Goal: Feedback & Contribution: Contribute content

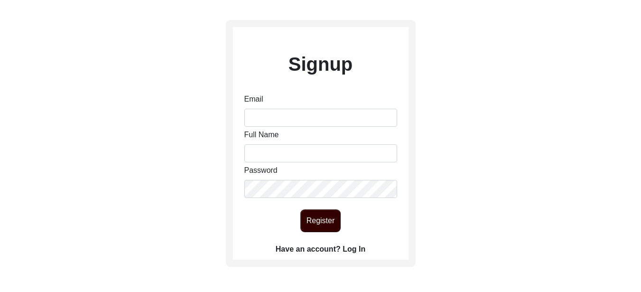
scroll to position [95, 0]
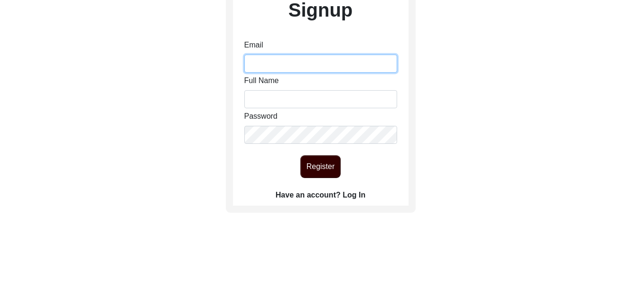
type input "[EMAIL_ADDRESS][DOMAIN_NAME]"
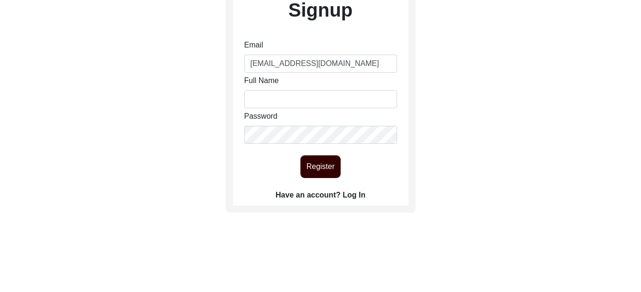
click at [360, 193] on label "Have an account? Log In" at bounding box center [321, 194] width 90 height 11
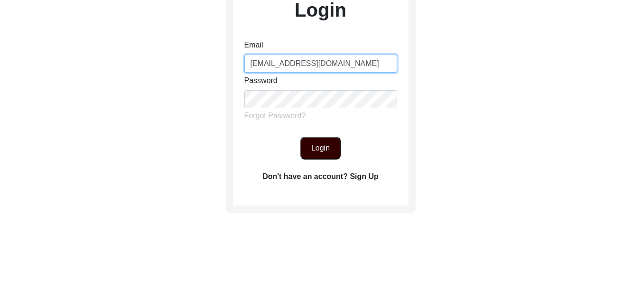
click at [365, 63] on input "[EMAIL_ADDRESS][DOMAIN_NAME]" at bounding box center [320, 64] width 153 height 18
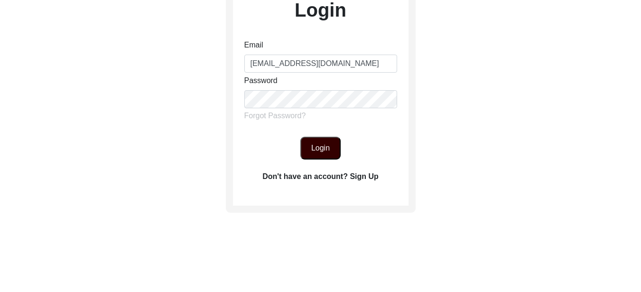
click at [318, 144] on button "Login" at bounding box center [320, 148] width 40 height 23
click at [316, 147] on button "Login" at bounding box center [320, 148] width 40 height 23
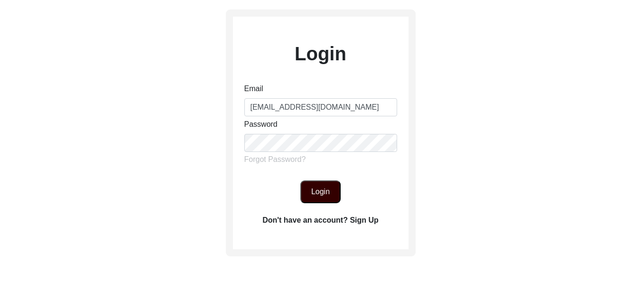
scroll to position [47, 0]
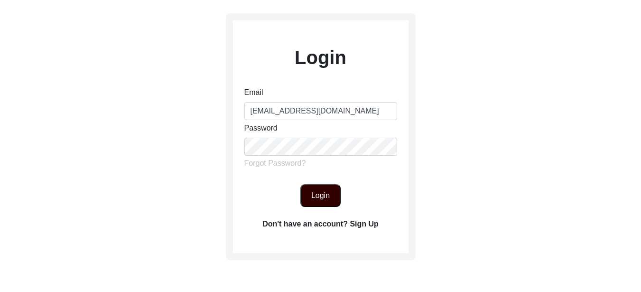
click at [319, 194] on button "Login" at bounding box center [320, 195] width 40 height 23
click at [323, 197] on button "Login" at bounding box center [320, 195] width 40 height 23
click at [322, 197] on button "Login" at bounding box center [320, 195] width 40 height 23
click at [364, 111] on input "[EMAIL_ADDRESS][DOMAIN_NAME]" at bounding box center [320, 111] width 153 height 18
click at [321, 195] on button "Login" at bounding box center [320, 195] width 40 height 23
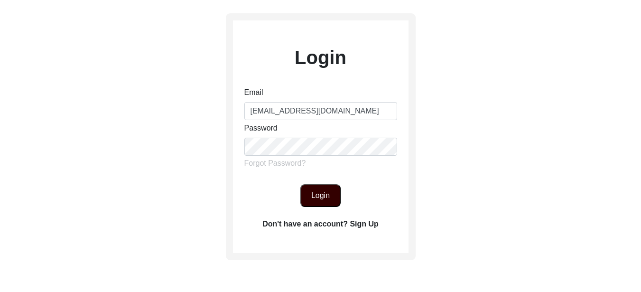
click at [322, 195] on button "Login" at bounding box center [320, 195] width 40 height 23
click at [378, 110] on input "[EMAIL_ADDRESS][DOMAIN_NAME]" at bounding box center [320, 111] width 153 height 18
type input "[EMAIL_ADDRESS][DOMAIN_NAME]"
click at [313, 198] on button "Login" at bounding box center [320, 195] width 40 height 23
click at [326, 198] on button "Login" at bounding box center [320, 195] width 40 height 23
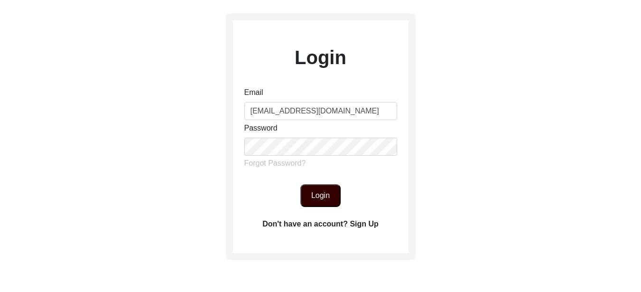
click at [325, 200] on button "Login" at bounding box center [320, 195] width 40 height 23
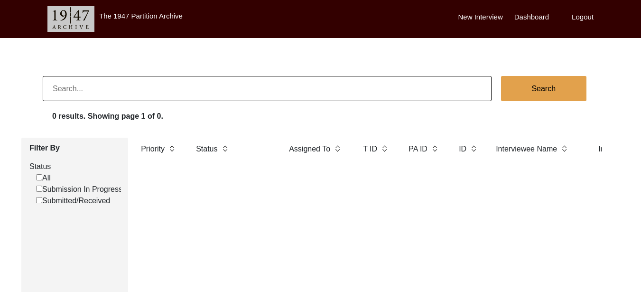
click at [487, 14] on label "New Interview" at bounding box center [480, 17] width 45 height 11
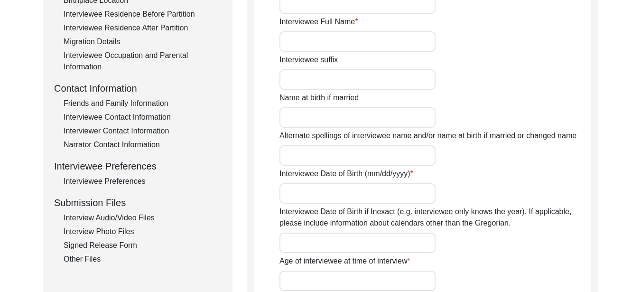
scroll to position [285, 0]
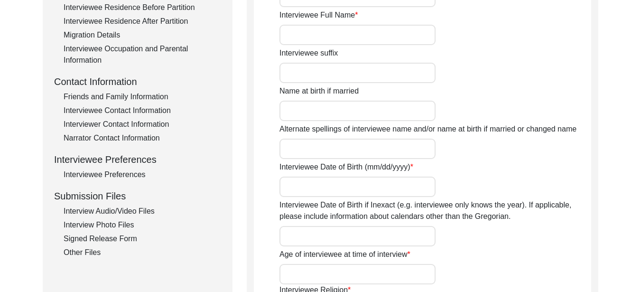
click at [113, 211] on div "Interview Audio/Video Files" at bounding box center [143, 211] width 158 height 11
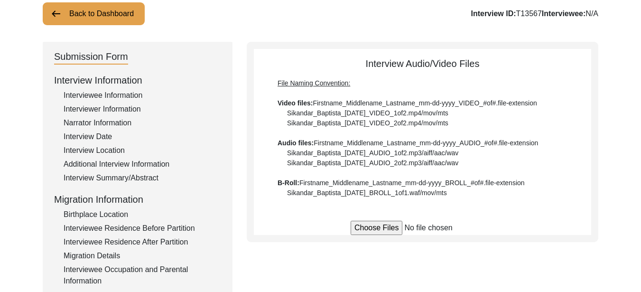
scroll to position [47, 0]
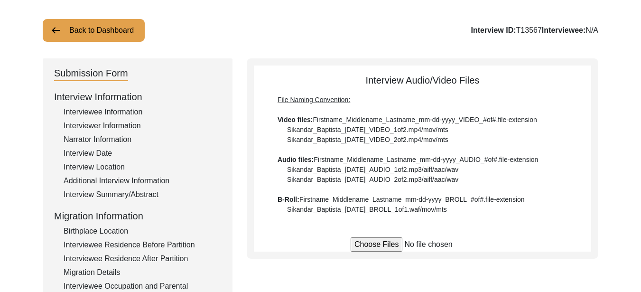
click at [380, 246] on input "file" at bounding box center [423, 244] width 144 height 14
type input "C:\fakepath\Giyan_Kaur_[DATE]_B-ROLL_1of8.MOV"
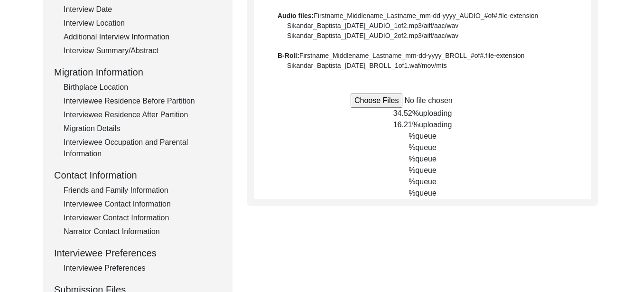
scroll to position [190, 0]
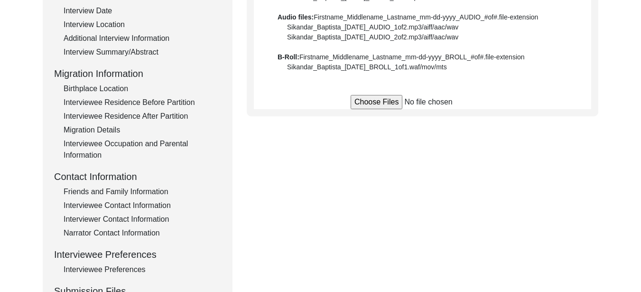
click at [371, 102] on input "file" at bounding box center [423, 102] width 144 height 14
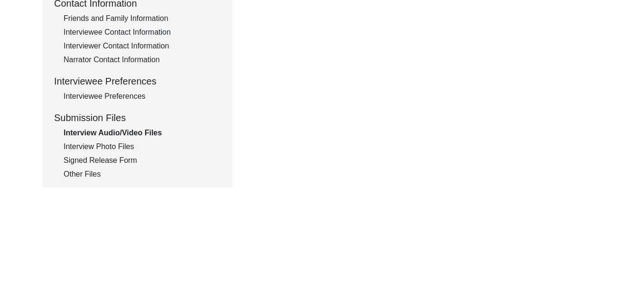
scroll to position [380, 0]
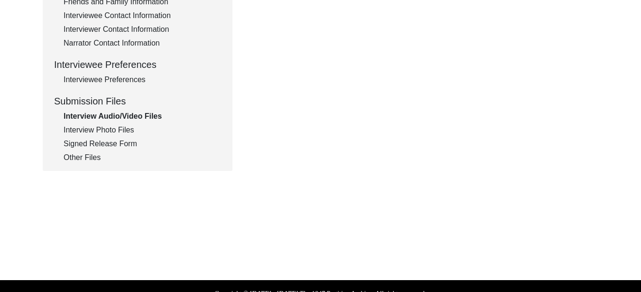
click at [103, 130] on div "Interview Photo Files" at bounding box center [143, 129] width 158 height 11
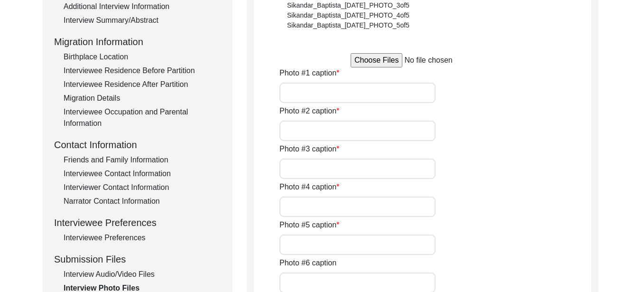
scroll to position [190, 0]
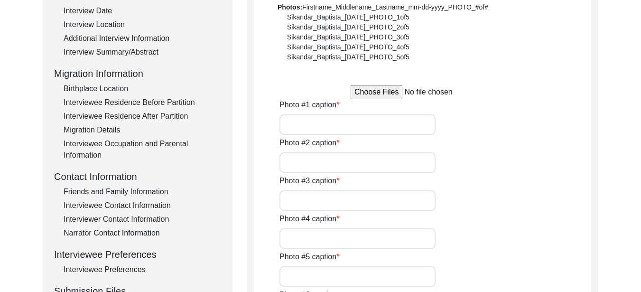
click at [313, 125] on input "Photo #1 caption" at bounding box center [358, 124] width 156 height 20
click at [367, 94] on input "file" at bounding box center [423, 92] width 144 height 14
type input "C:\fakepath\Giyan_Kaur_[DATE]_PHOTO_1of5.jpg.JPG"
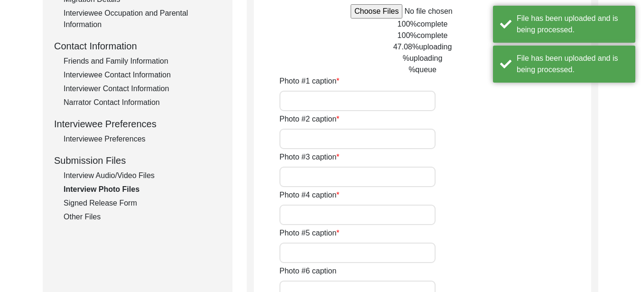
scroll to position [298, 0]
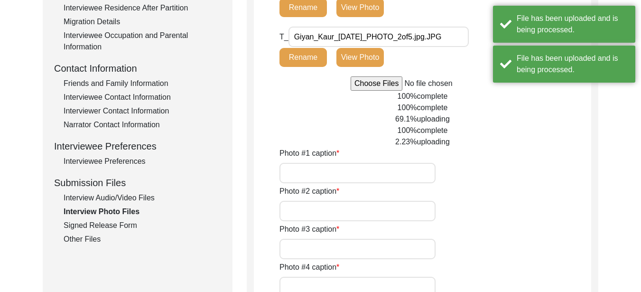
click at [328, 164] on input "Photo #1 caption" at bounding box center [358, 173] width 156 height 20
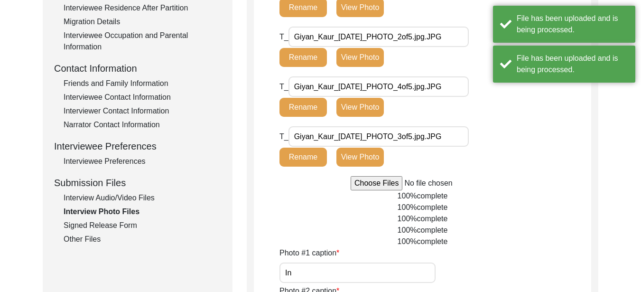
type input "Int"
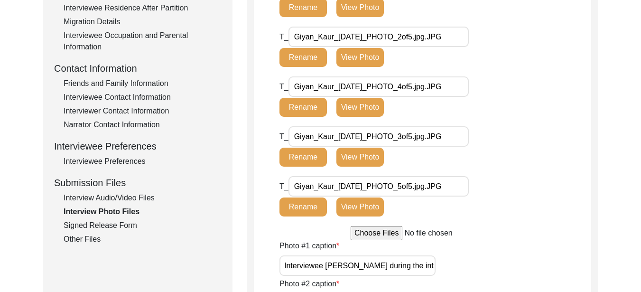
scroll to position [0, 0]
drag, startPoint x: 432, startPoint y: 265, endPoint x: 283, endPoint y: 275, distance: 148.9
click at [283, 275] on input "Interviewee [PERSON_NAME] during the interview" at bounding box center [358, 265] width 156 height 20
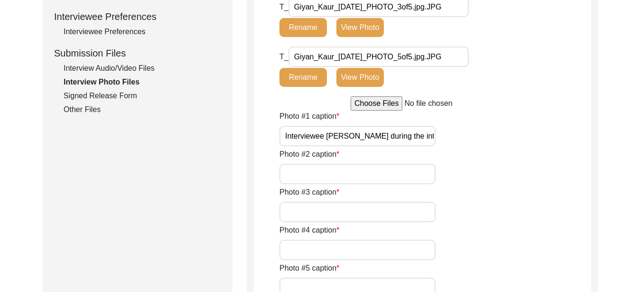
scroll to position [440, 0]
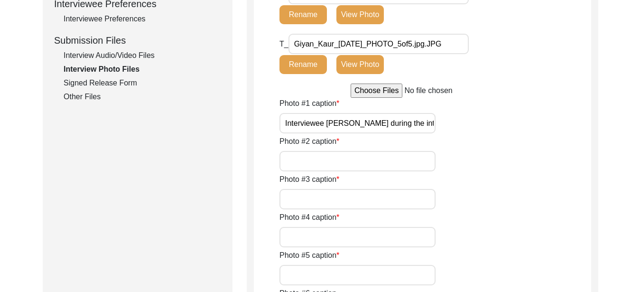
type input "Interviewee [PERSON_NAME] during the interview"
click at [336, 164] on input "Photo #2 caption" at bounding box center [358, 161] width 156 height 20
paste input "Interviewee [PERSON_NAME] during the interview"
type input "Interviewee [PERSON_NAME] during the interview"
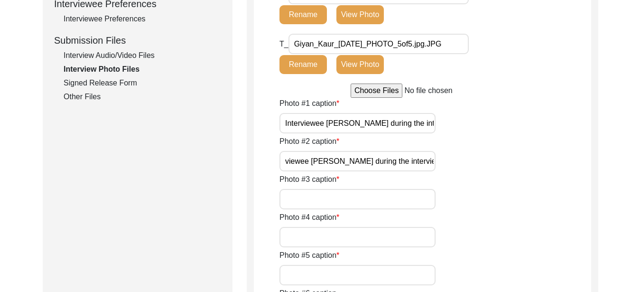
scroll to position [0, 0]
click at [327, 203] on input "Photo #3 caption" at bounding box center [358, 199] width 156 height 20
paste input "Interviewee [PERSON_NAME] during the interview"
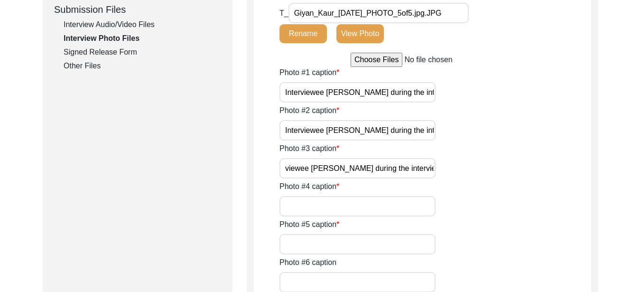
scroll to position [535, 0]
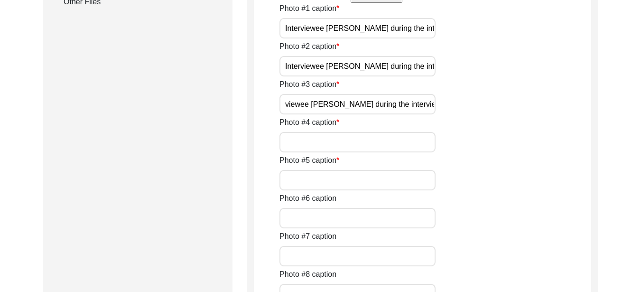
type input "Interviewee [PERSON_NAME] during the interview"
click at [334, 181] on input "Photo #5 caption" at bounding box center [358, 180] width 156 height 20
paste input "Interviewee [PERSON_NAME] during the interview"
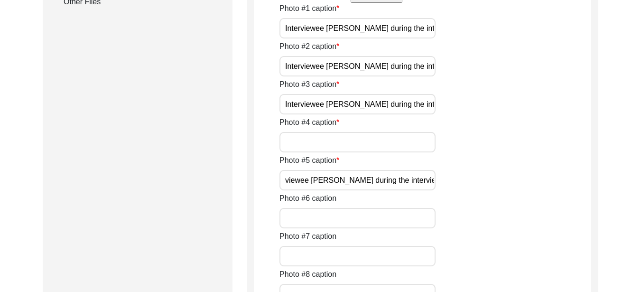
type input "Interviewee [PERSON_NAME] during the interview"
click at [307, 140] on input "Photo #4 caption" at bounding box center [358, 142] width 156 height 20
paste input "Interviewee [PERSON_NAME] during the interview"
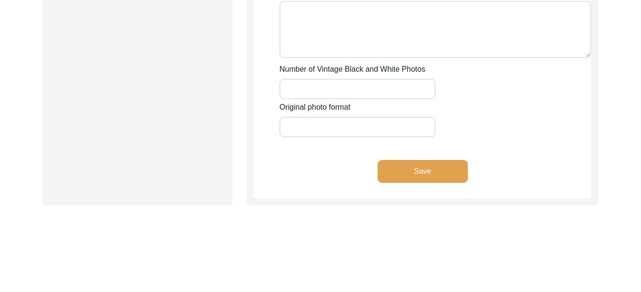
scroll to position [1057, 0]
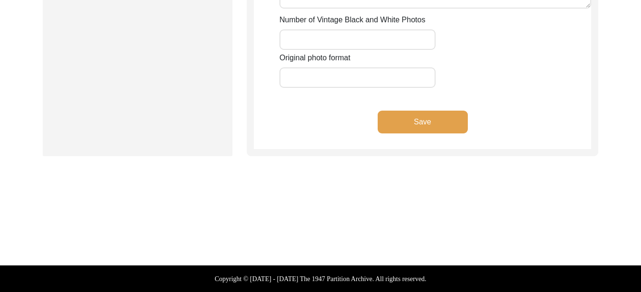
type input "Interviewee [PERSON_NAME] during the interview with the interviewer [PERSON_NAM…"
click at [433, 126] on button "Save" at bounding box center [423, 122] width 90 height 23
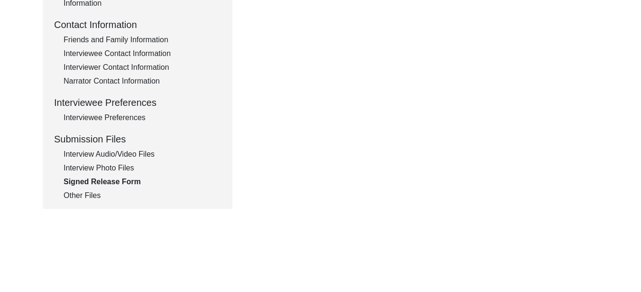
scroll to position [347, 0]
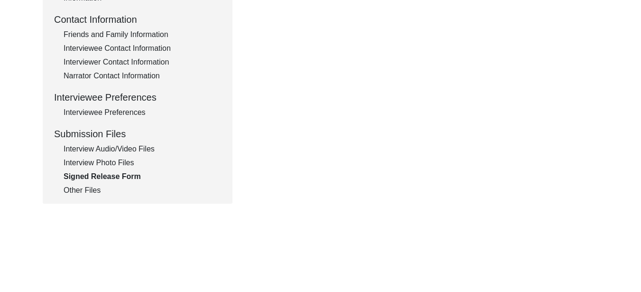
click at [117, 149] on div "Interview Audio/Video Files" at bounding box center [143, 148] width 158 height 11
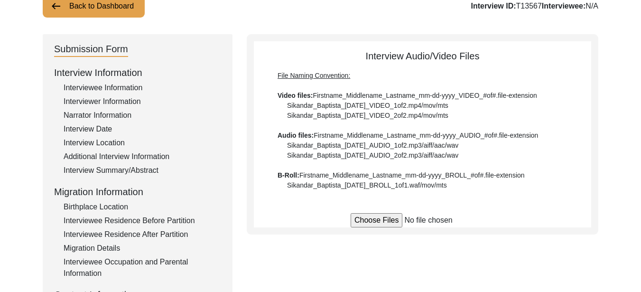
scroll to position [142, 0]
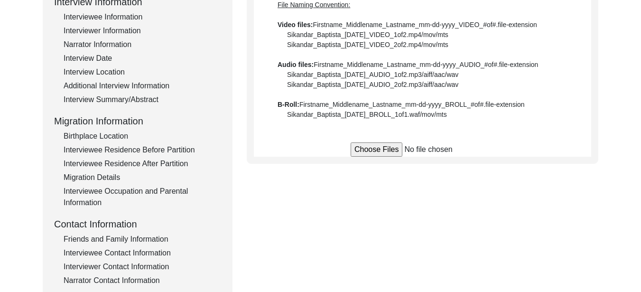
click at [386, 151] on input "file" at bounding box center [423, 149] width 144 height 14
type input "C:\fakepath\Giyan_Kaur_[DATE]_VIDEO_1of2.mov.MOV"
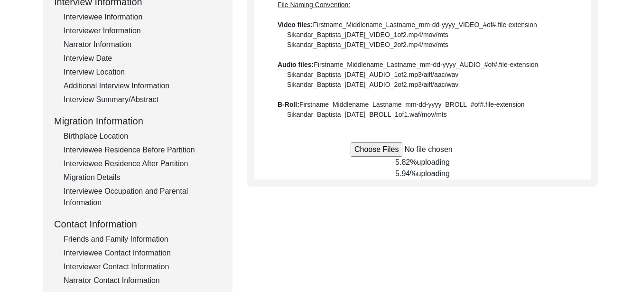
click at [439, 251] on div "Submission Form Interview Information Interviewee Information Interviewer Infor…" at bounding box center [321, 185] width 556 height 445
click at [441, 239] on div "Submission Form Interview Information Interviewee Information Interviewer Infor…" at bounding box center [321, 185] width 556 height 445
